Goal: Information Seeking & Learning: Learn about a topic

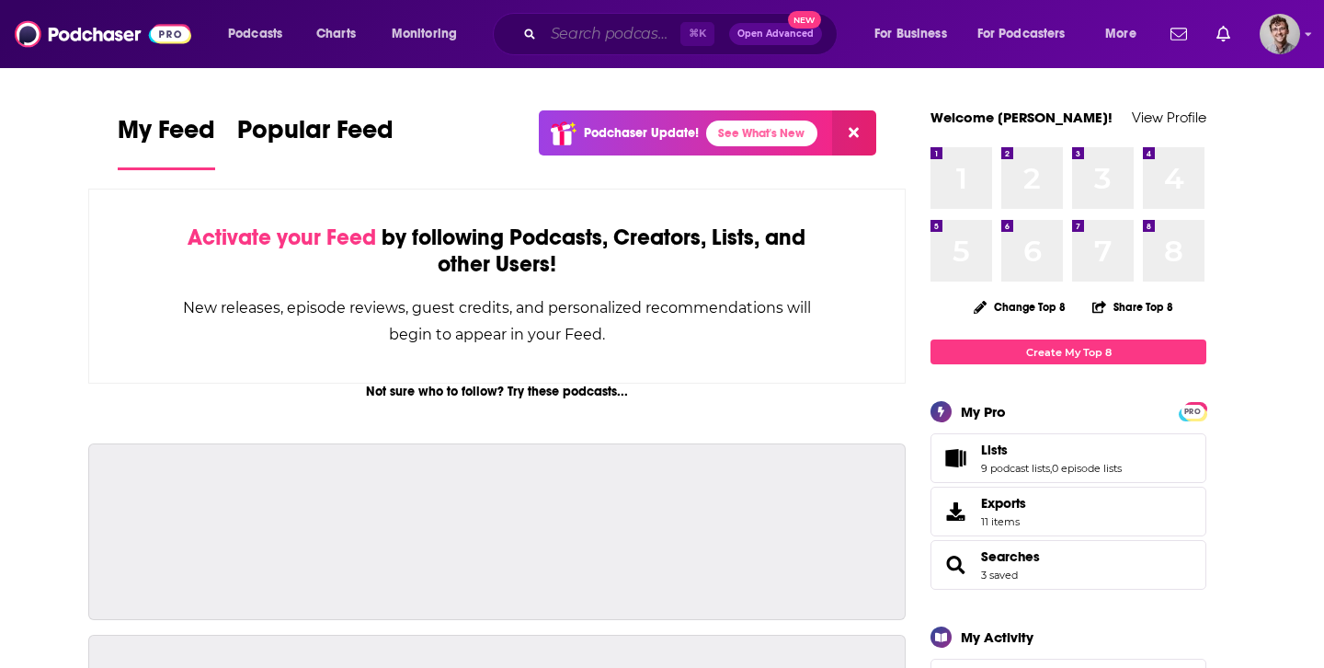
click at [616, 36] on input "Search podcasts, credits, & more..." at bounding box center [611, 33] width 137 height 29
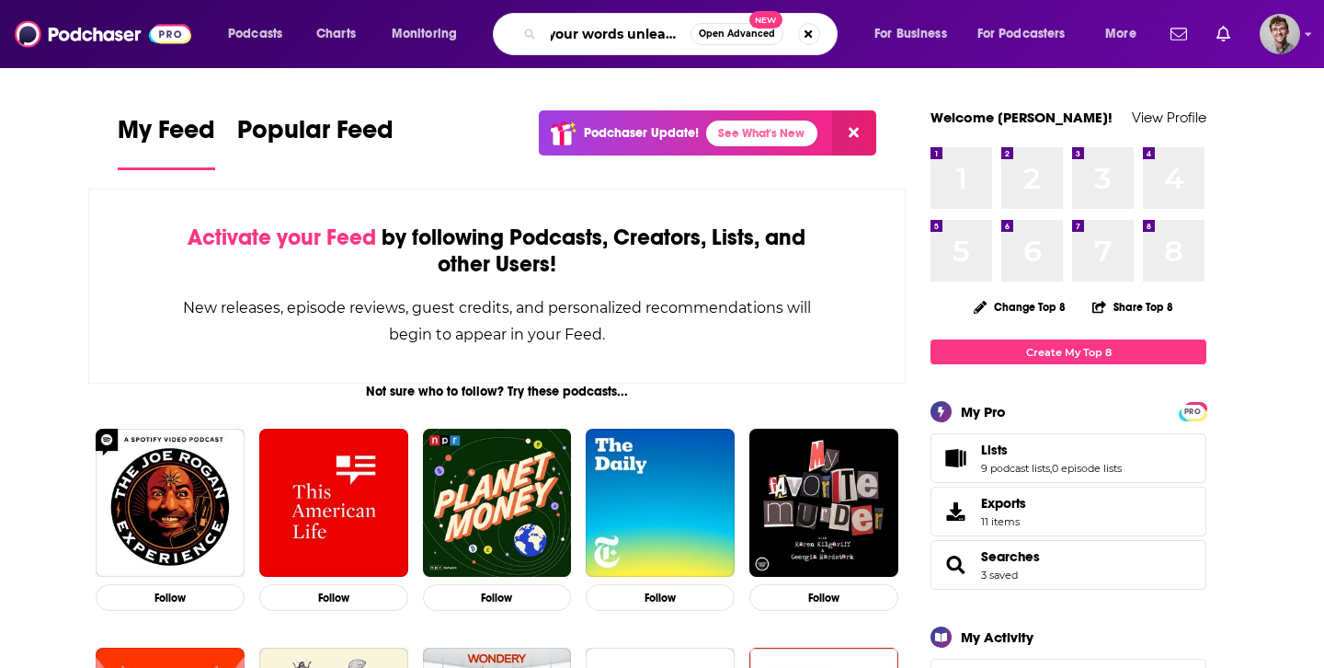
scroll to position [0, 12]
type input "your words unleashed"
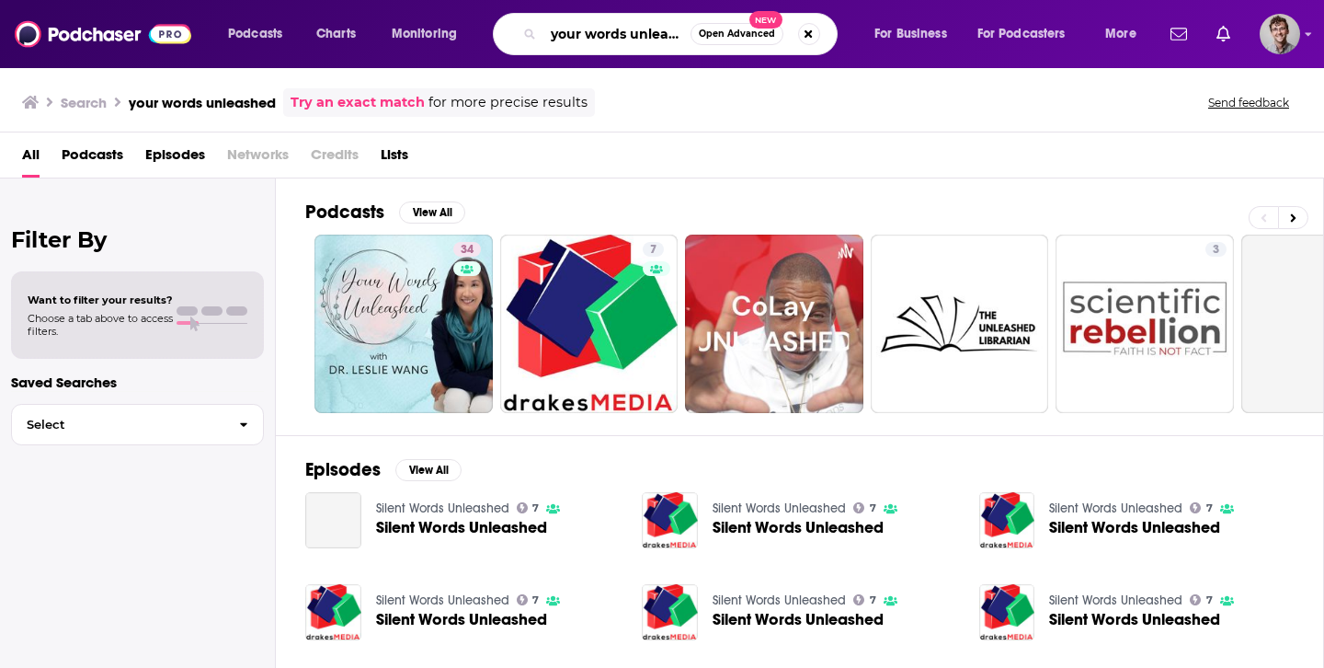
drag, startPoint x: 653, startPoint y: 44, endPoint x: 707, endPoint y: 44, distance: 54.3
click at [707, 44] on div "your words unleashed Open Advanced New" at bounding box center [665, 34] width 345 height 42
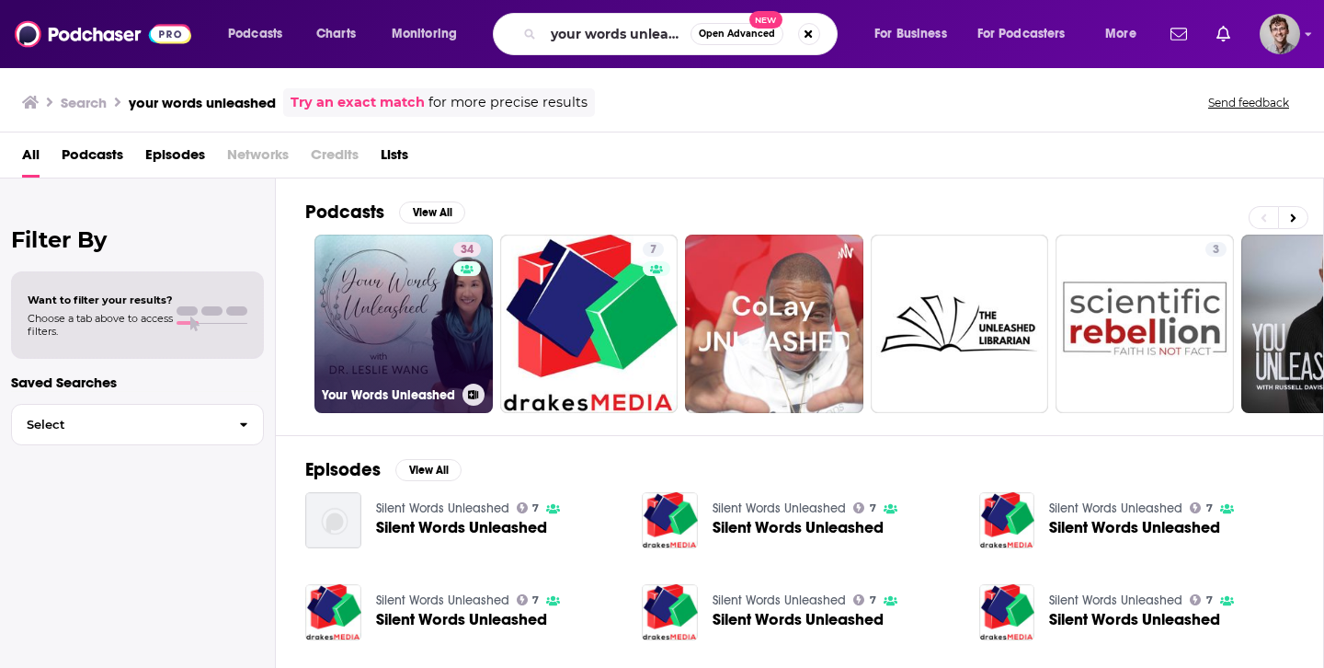
click at [454, 272] on link at bounding box center [467, 268] width 28 height 15
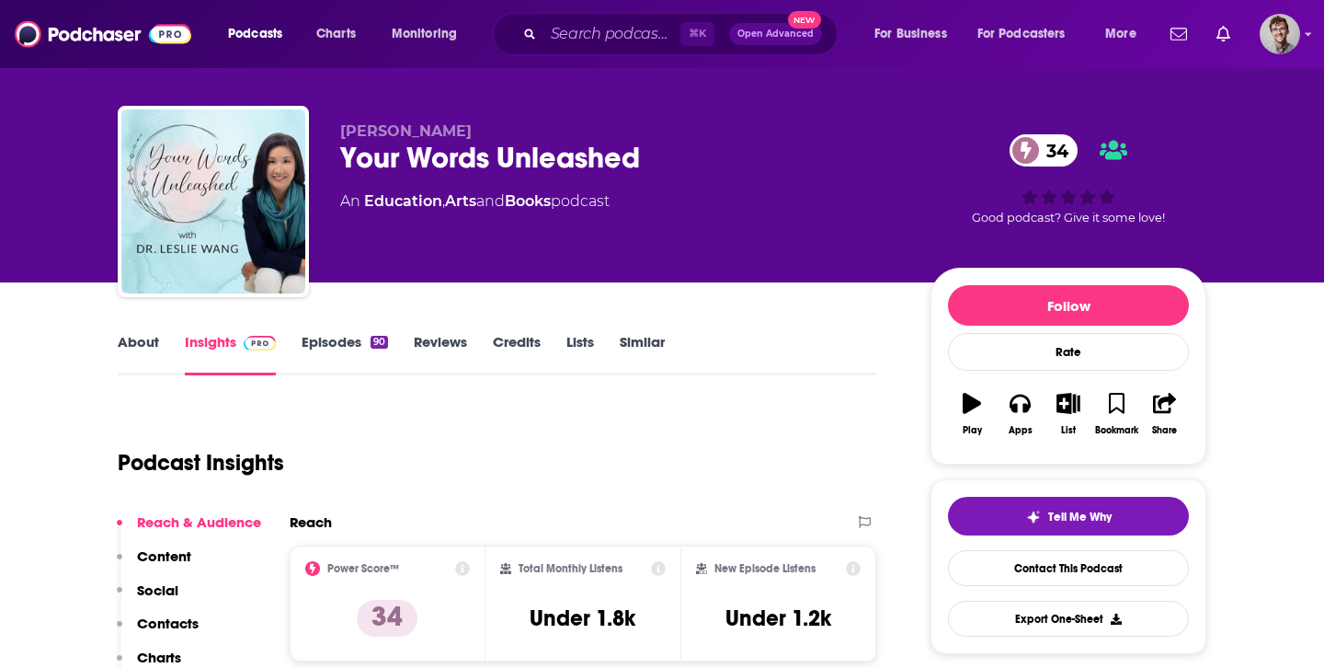
scroll to position [18, 0]
